Goal: Task Accomplishment & Management: Manage account settings

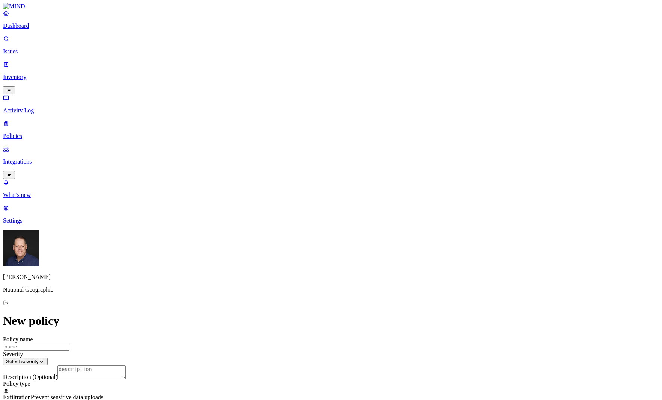
click at [39, 29] on p "Dashboard" at bounding box center [331, 26] width 656 height 7
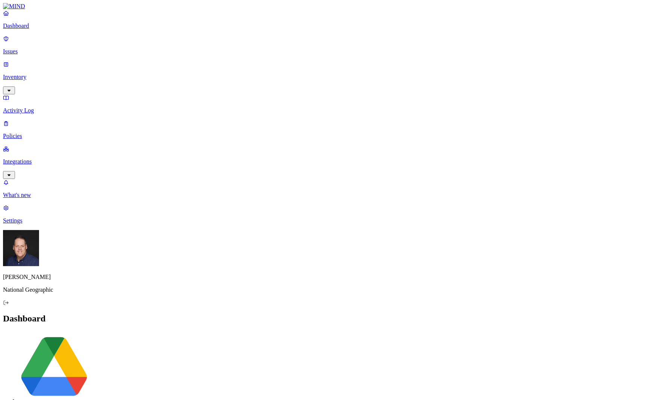
click at [42, 74] on p "Inventory" at bounding box center [331, 77] width 656 height 7
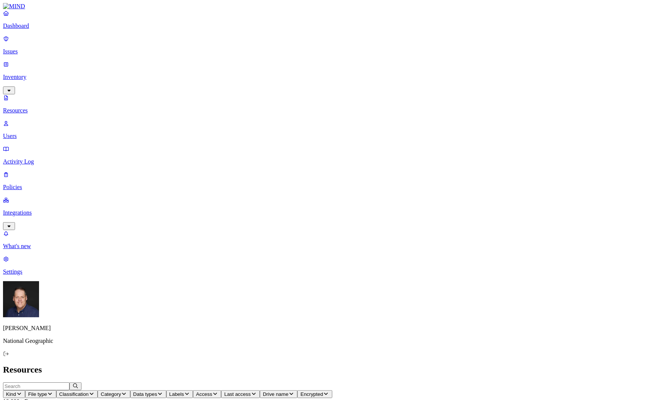
click at [41, 133] on p "Users" at bounding box center [331, 136] width 656 height 7
click at [126, 391] on span "Department" at bounding box center [113, 394] width 26 height 6
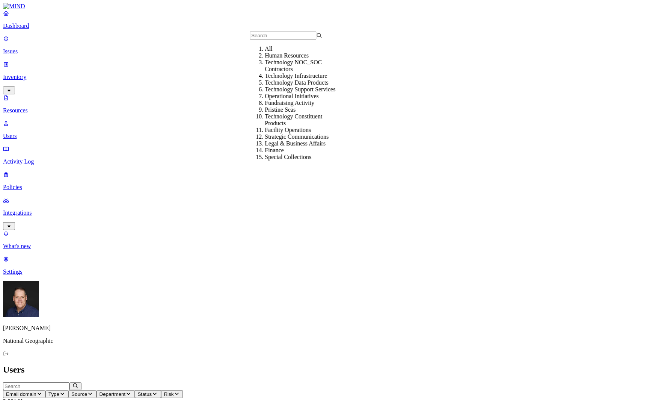
click at [265, 38] on input "text" at bounding box center [283, 36] width 67 height 8
click at [276, 59] on div "Human Resources" at bounding box center [301, 55] width 73 height 7
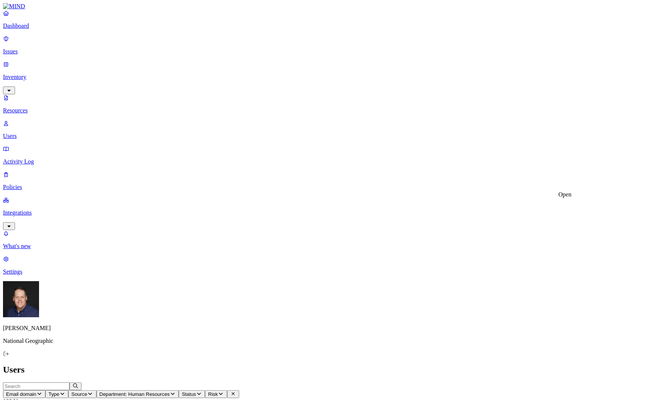
drag, startPoint x: 504, startPoint y: 284, endPoint x: 500, endPoint y: 284, distance: 3.8
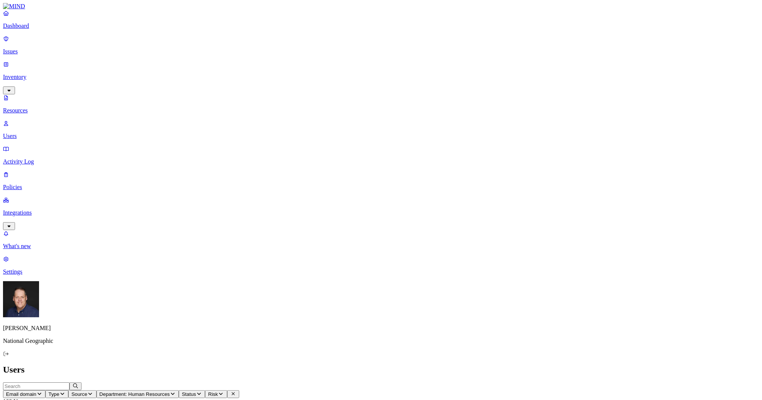
drag, startPoint x: 681, startPoint y: 24, endPoint x: 569, endPoint y: 30, distance: 112.5
copy h3 "MNG 2018 Lump Sum Payments.xlsx"
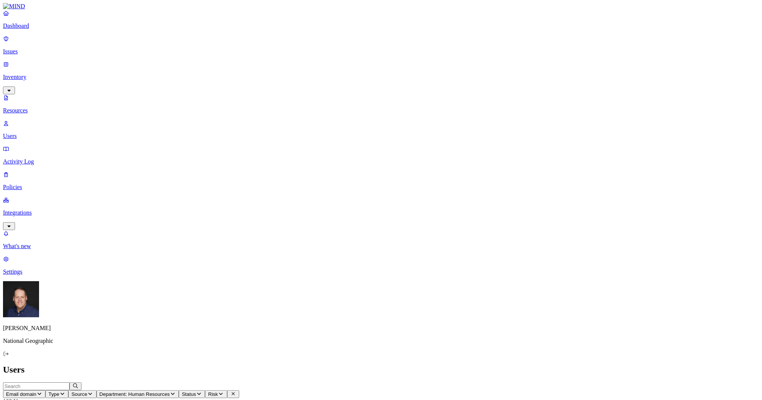
click at [39, 48] on p "Issues" at bounding box center [381, 51] width 756 height 7
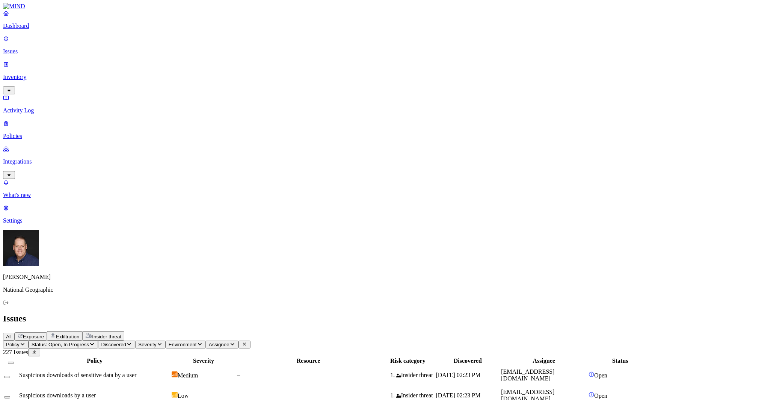
click at [26, 342] on icon "button" at bounding box center [23, 344] width 6 height 5
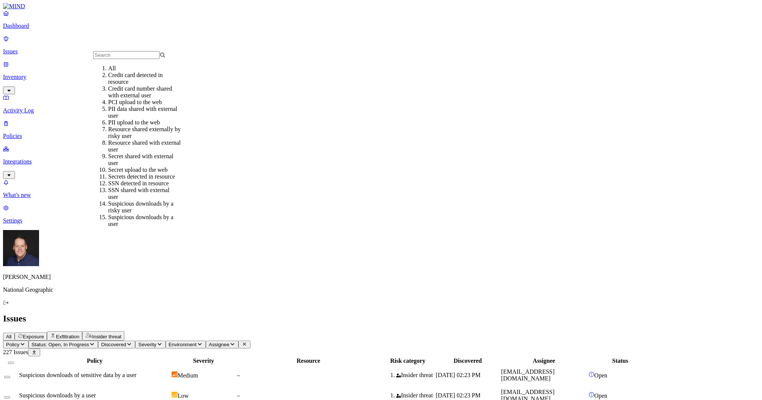
click at [126, 342] on span "Discovered" at bounding box center [113, 345] width 25 height 6
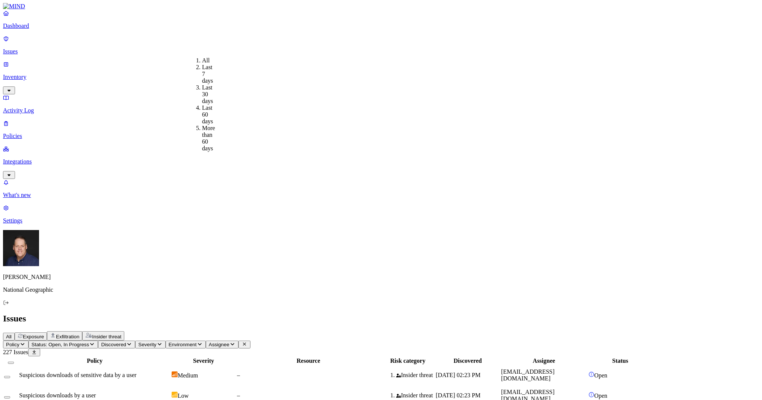
click at [202, 70] on div "Last 7 days" at bounding box center [202, 74] width 0 height 20
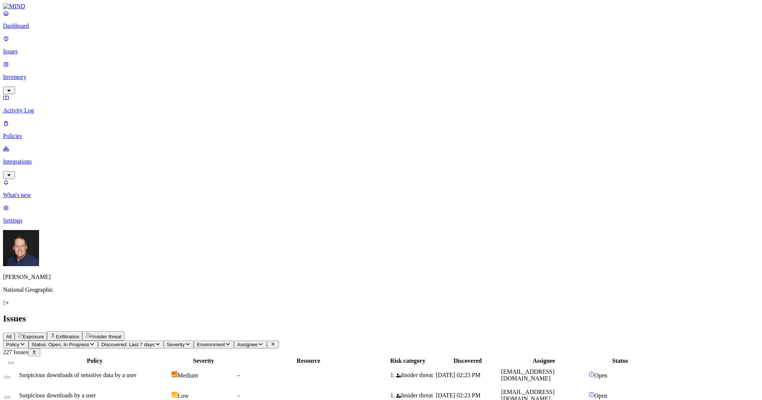
click at [57, 196] on nav "Dashboard Issues Inventory Activity Log Policies Integrations What's new 1 Sett…" at bounding box center [381, 117] width 756 height 214
click at [43, 120] on link "Policies" at bounding box center [381, 130] width 756 height 20
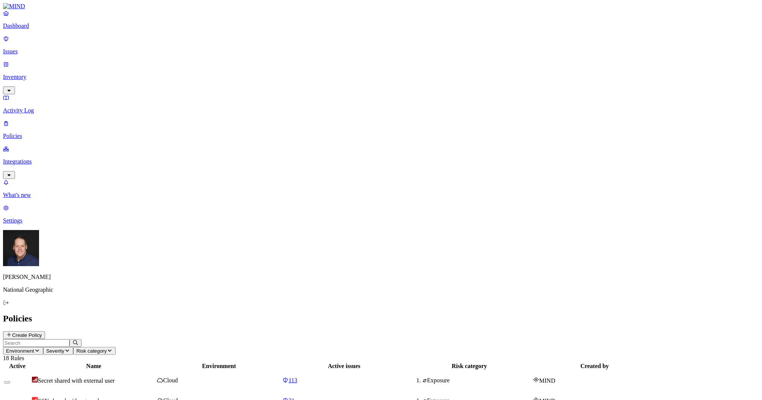
click at [45, 331] on button "Create Policy" at bounding box center [24, 335] width 42 height 8
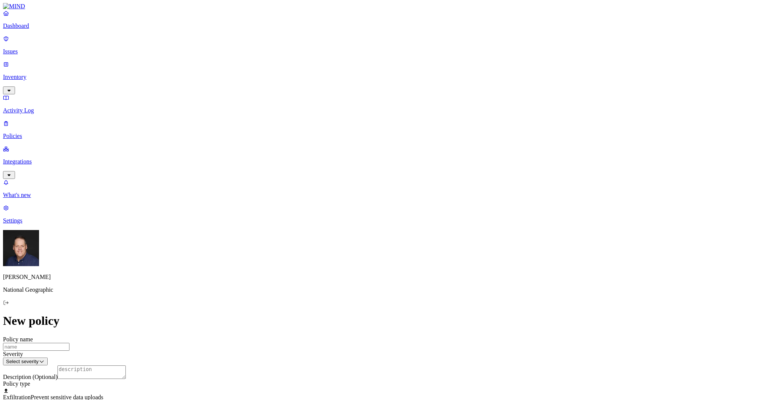
click at [70, 343] on input "Policy name" at bounding box center [36, 347] width 67 height 8
type input "test"
click at [450, 96] on html "Dashboard Issues Inventory Activity Log Policies Integrations What's new 1 Sett…" at bounding box center [381, 372] width 762 height 744
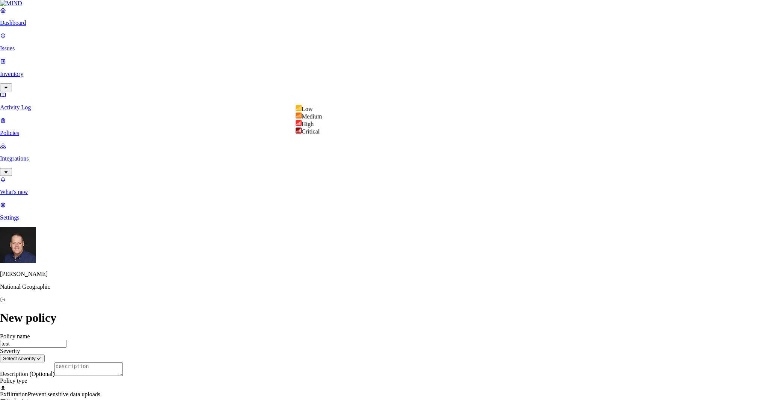
select select "2"
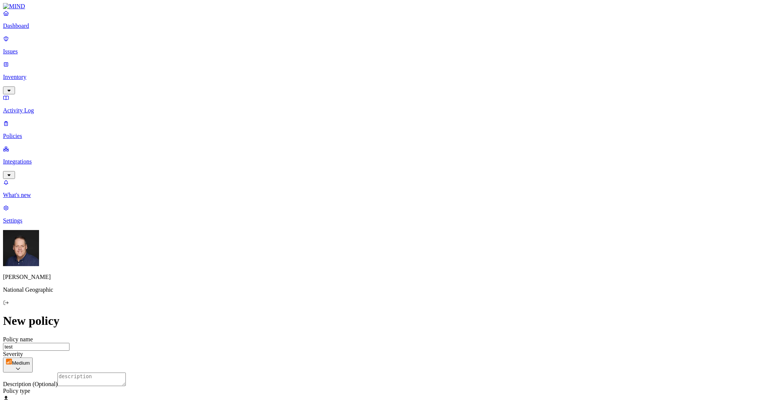
click at [126, 372] on textarea "Description (Optional)" at bounding box center [91, 379] width 68 height 14
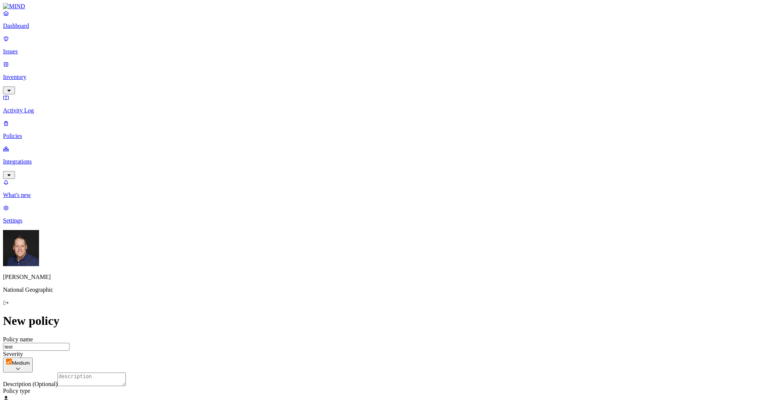
scroll to position [75, 0]
click at [325, 259] on div "Classification Data type File type" at bounding box center [325, 276] width 0 height 36
click at [450, 383] on html "Dashboard Issues Inventory Activity Log Policies Integrations What's new 1 Sett…" at bounding box center [381, 342] width 762 height 684
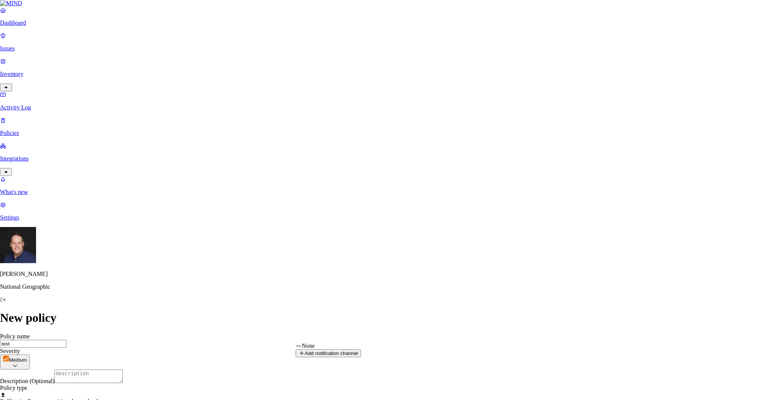
click at [430, 383] on html "Dashboard Issues Inventory Activity Log Policies Integrations What's new 1 Sett…" at bounding box center [381, 340] width 762 height 681
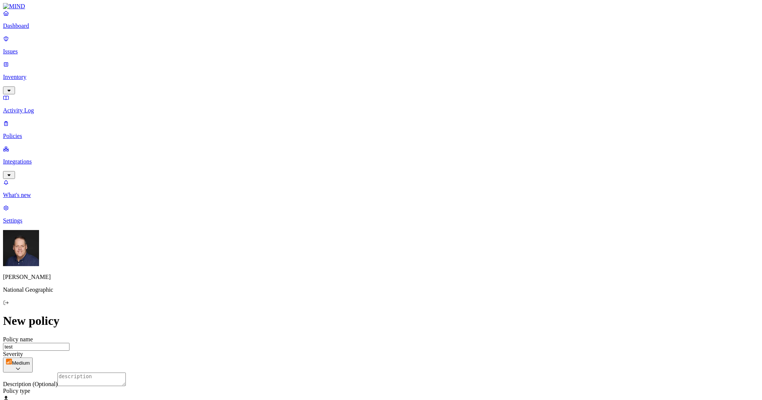
click at [498, 384] on html "Dashboard Issues Inventory Activity Log Policies Integrations What's new 1 Sett…" at bounding box center [381, 342] width 762 height 684
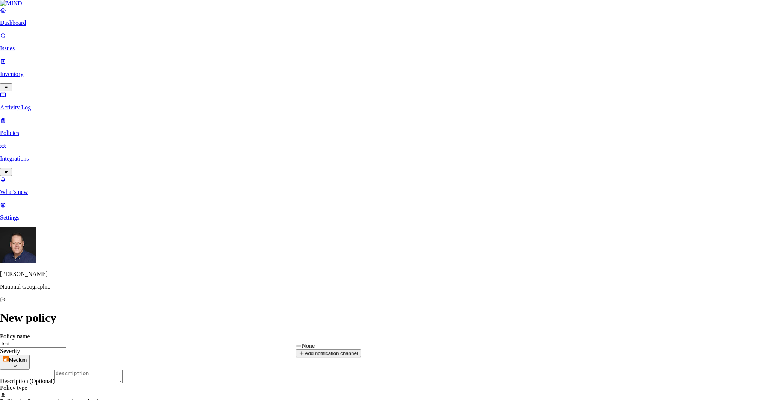
click at [361, 357] on button "Add notification channel" at bounding box center [328, 353] width 65 height 8
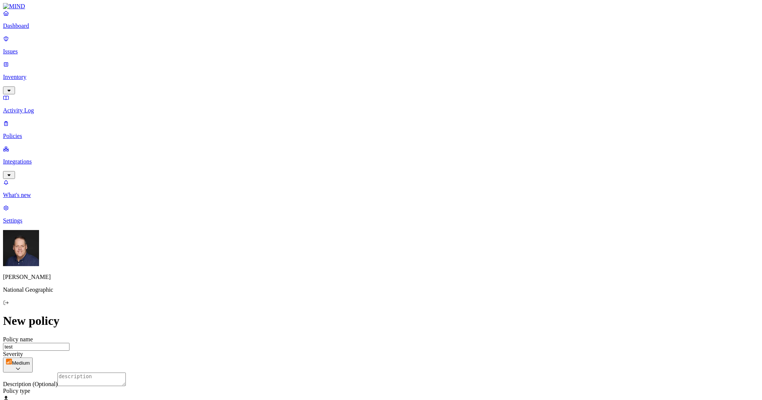
click at [35, 74] on p "Inventory" at bounding box center [381, 77] width 756 height 7
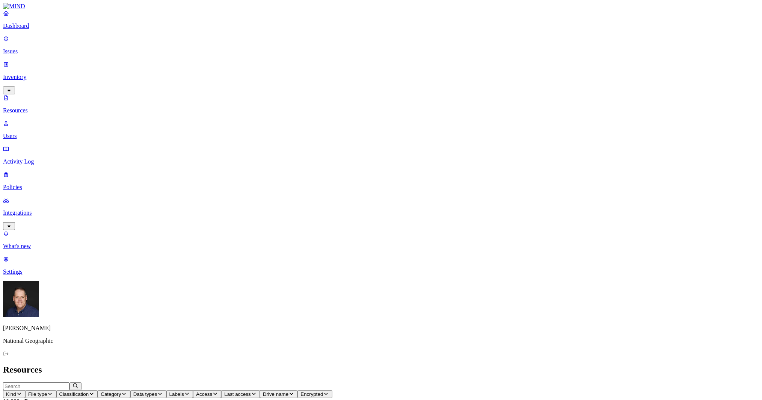
click at [40, 133] on p "Users" at bounding box center [381, 136] width 756 height 7
click at [152, 391] on span "Status" at bounding box center [145, 394] width 14 height 6
click at [45, 390] on button "Email domain" at bounding box center [24, 394] width 42 height 8
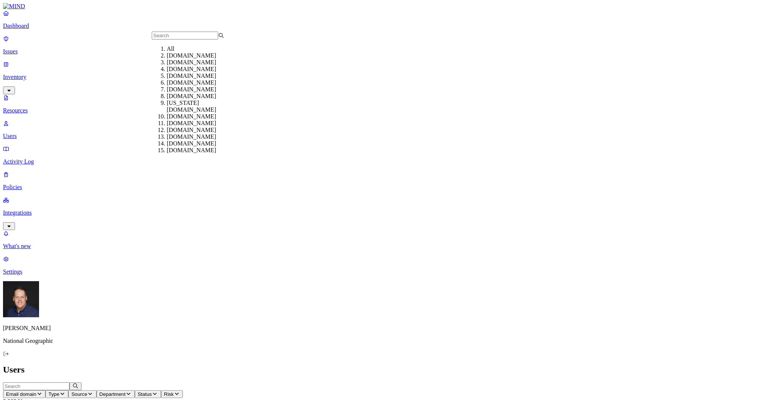
click at [45, 390] on button "Email domain" at bounding box center [24, 394] width 42 height 8
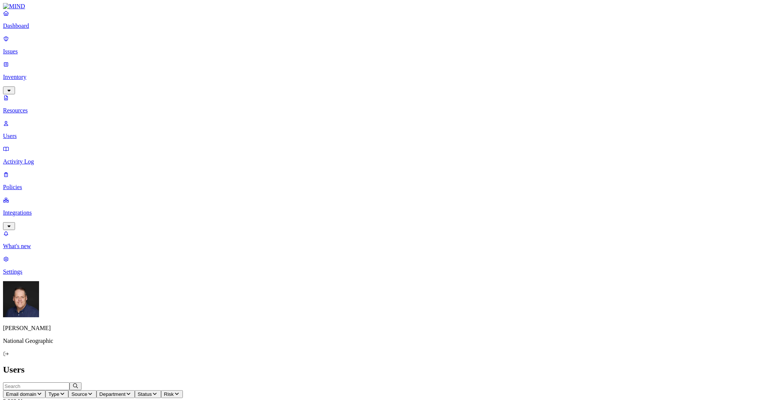
click at [59, 391] on span "Type" at bounding box center [53, 394] width 11 height 6
click at [87, 391] on span "Source" at bounding box center [79, 394] width 16 height 6
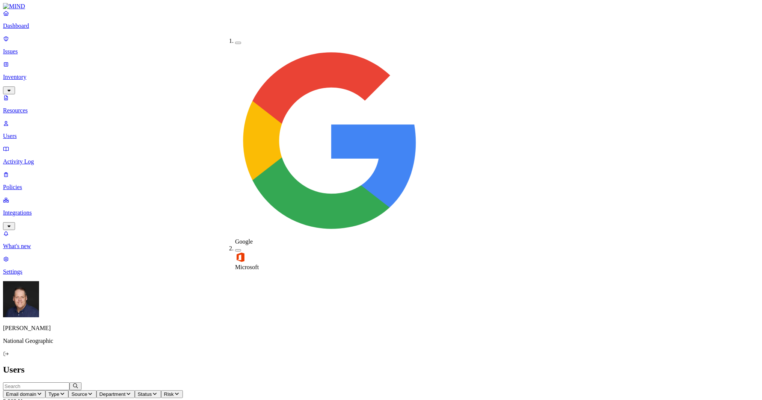
click at [126, 391] on span "Department" at bounding box center [113, 394] width 26 height 6
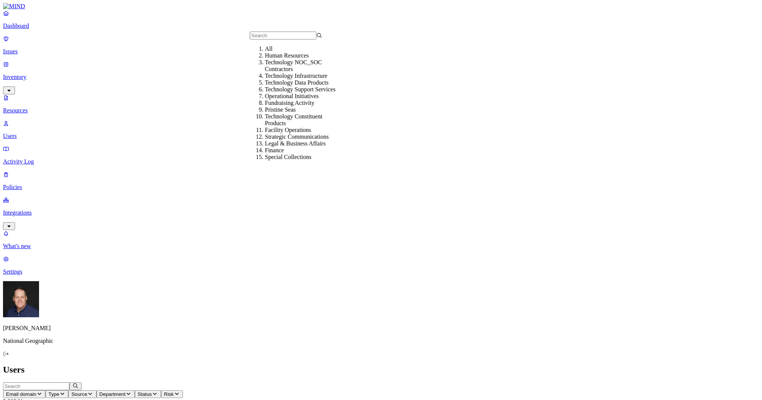
click at [295, 59] on div "Human Resources" at bounding box center [301, 55] width 73 height 7
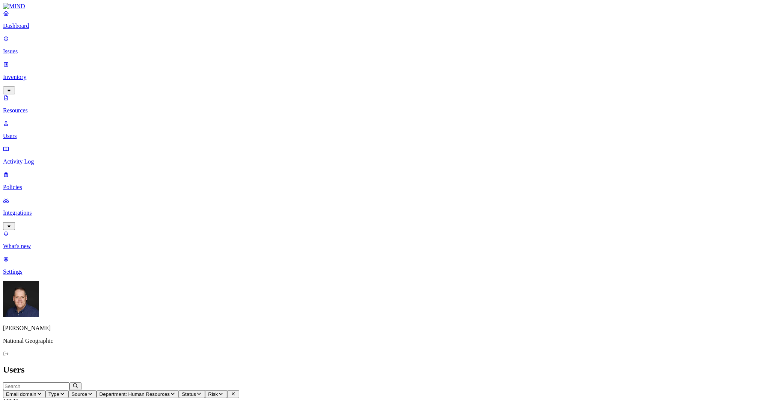
click at [176, 391] on icon "button" at bounding box center [173, 393] width 6 height 5
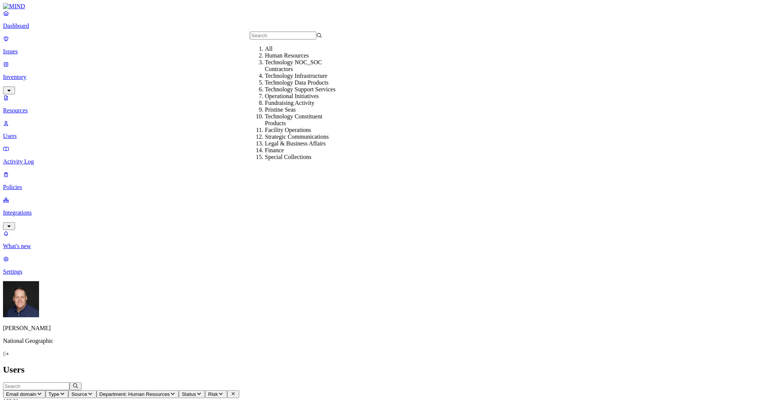
click at [313, 79] on div "Technology Infrastructure" at bounding box center [301, 76] width 73 height 7
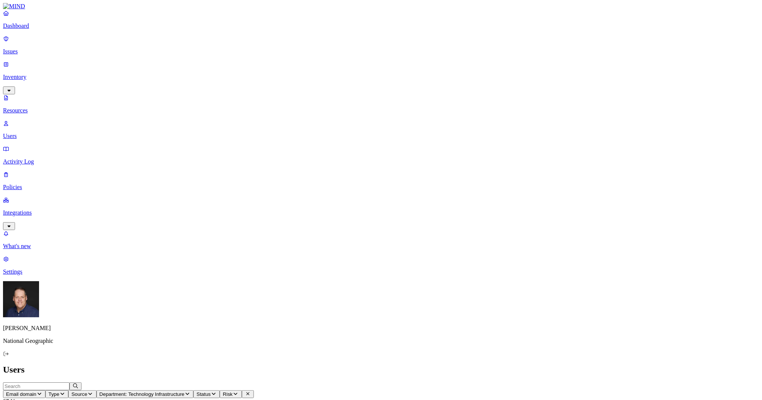
click at [191, 391] on icon "button" at bounding box center [188, 393] width 6 height 5
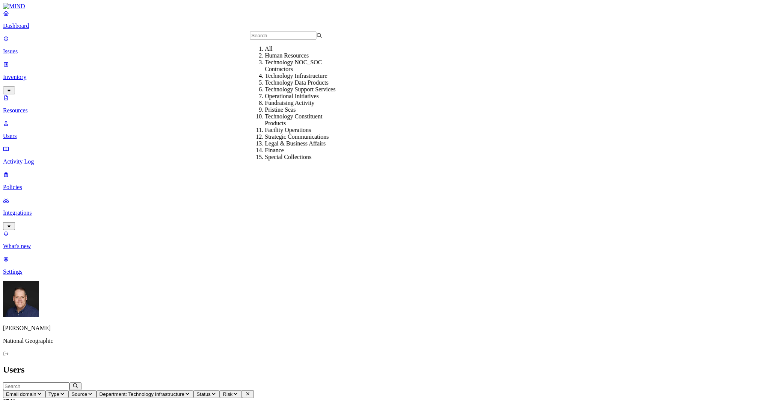
click at [302, 52] on div "All" at bounding box center [301, 48] width 73 height 7
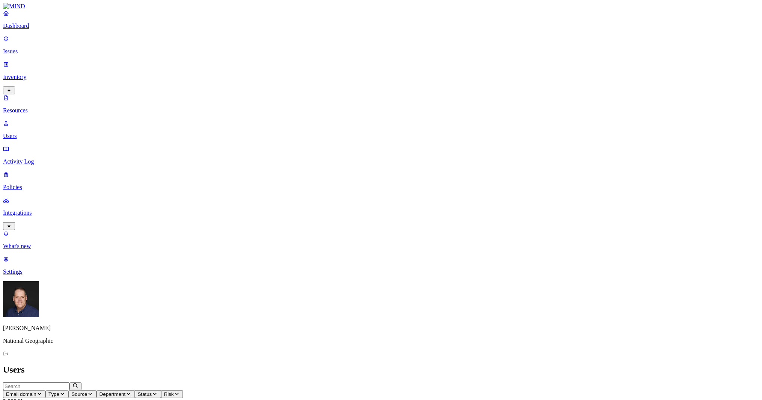
scroll to position [123, 0]
